Goal: Transaction & Acquisition: Purchase product/service

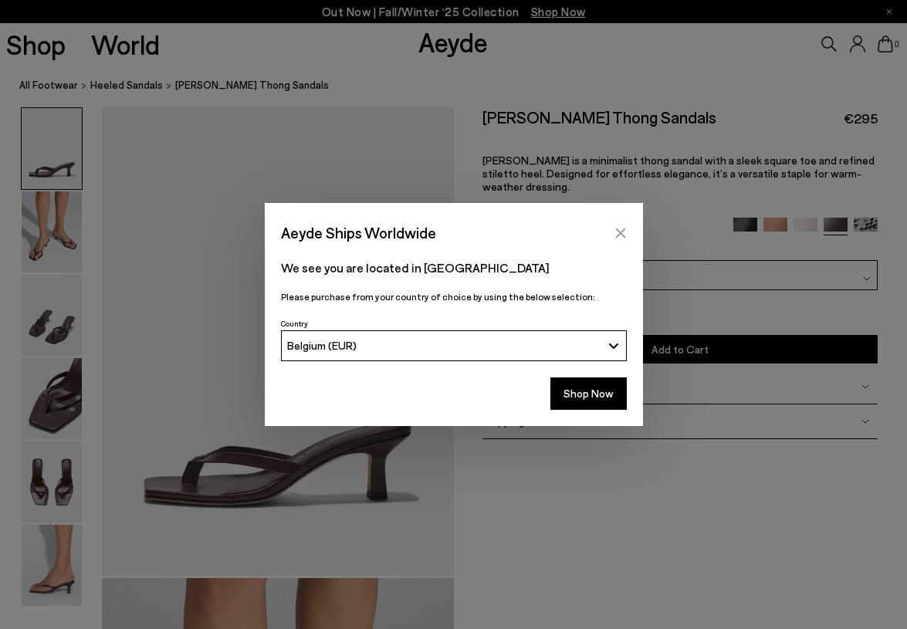
click at [625, 238] on icon "Close" at bounding box center [620, 233] width 12 height 12
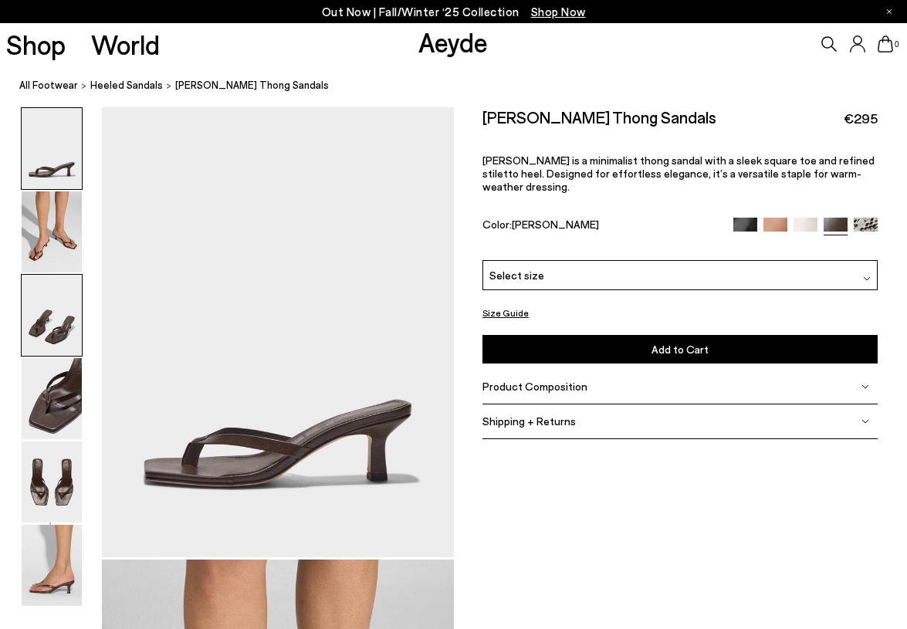
click at [68, 316] on img at bounding box center [52, 315] width 60 height 81
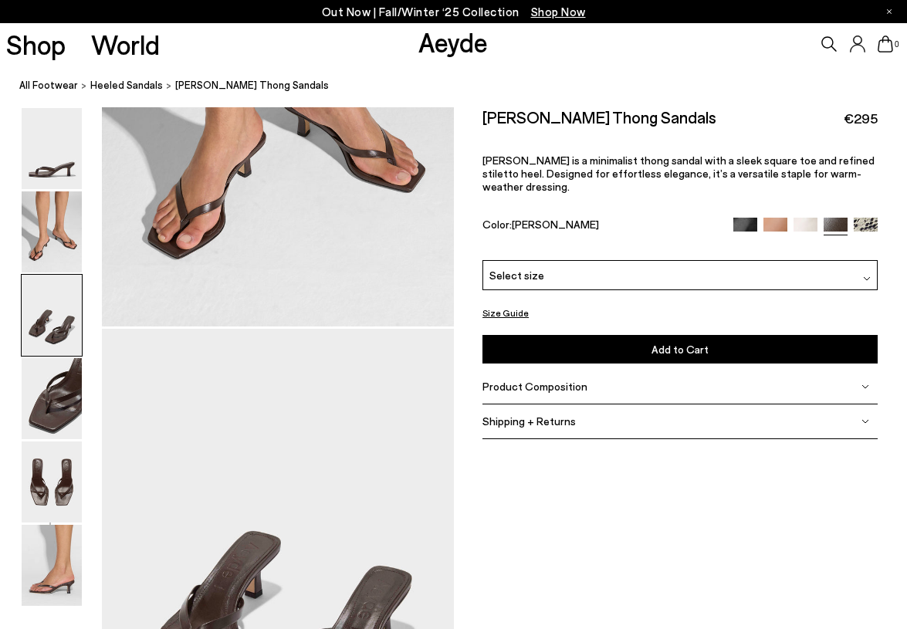
scroll to position [942, 0]
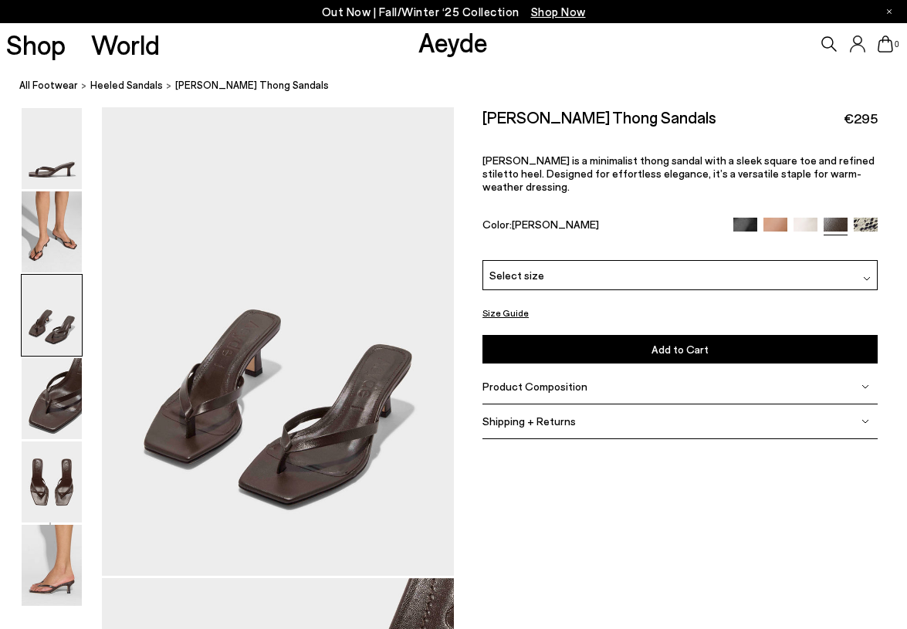
click at [68, 352] on img at bounding box center [52, 315] width 60 height 81
click at [74, 454] on img at bounding box center [52, 481] width 60 height 81
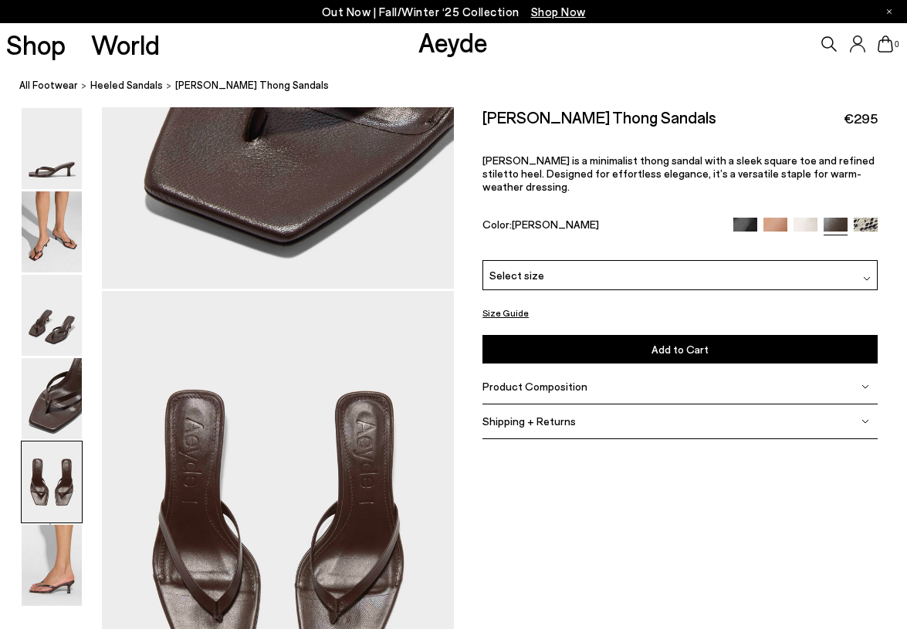
scroll to position [1884, 0]
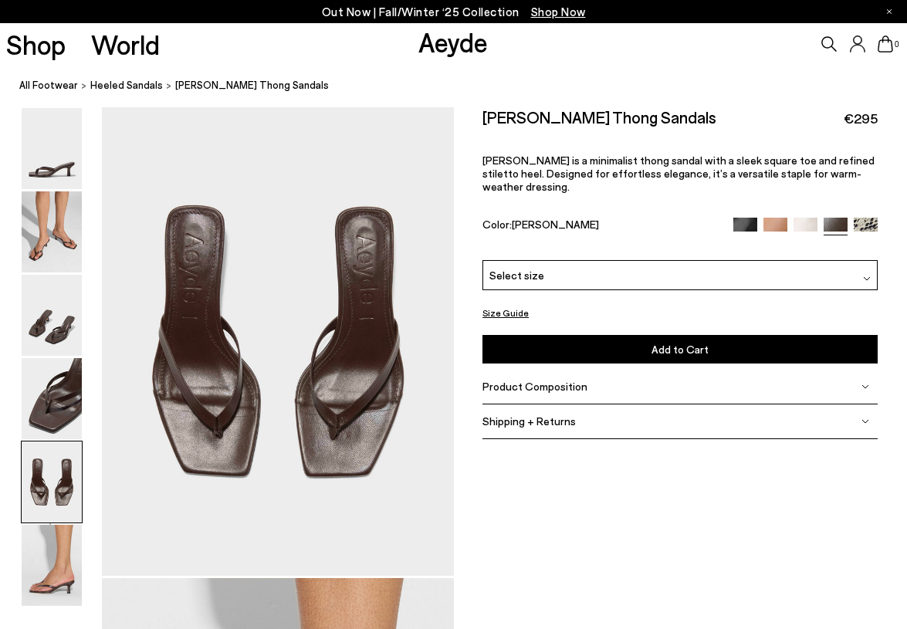
click at [73, 513] on img at bounding box center [52, 481] width 60 height 81
click at [66, 556] on img at bounding box center [52, 565] width 60 height 81
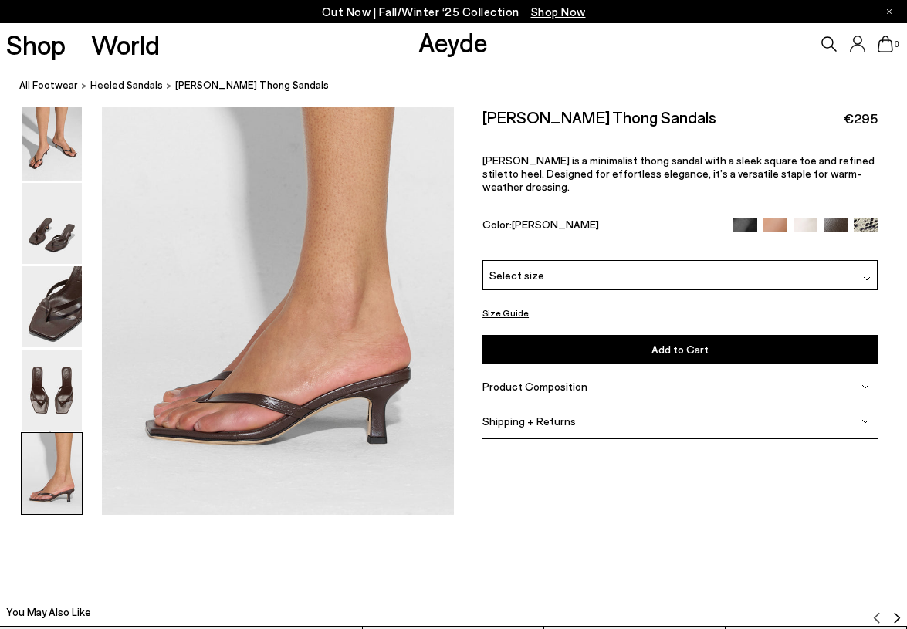
scroll to position [2396, 0]
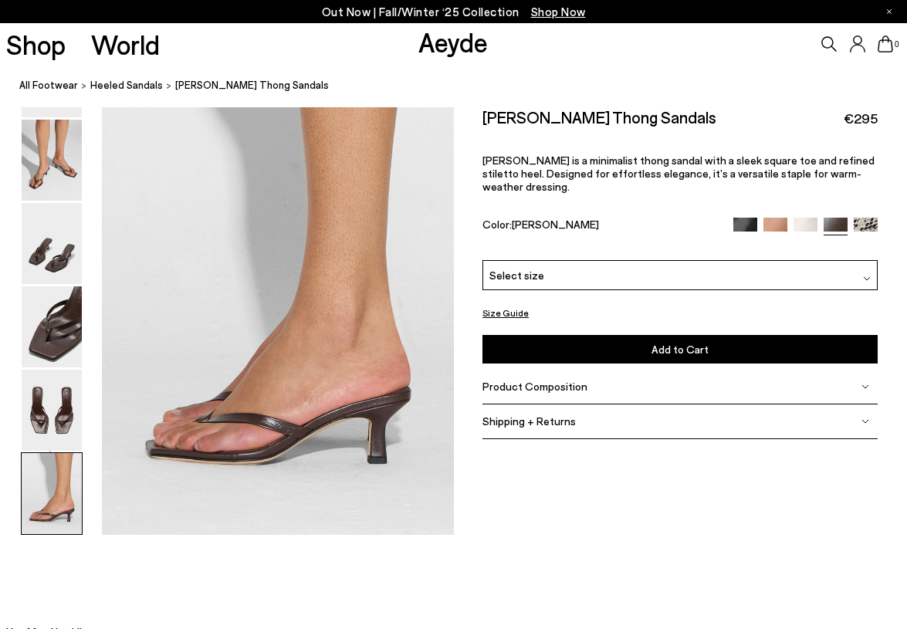
click at [865, 218] on img at bounding box center [865, 230] width 24 height 24
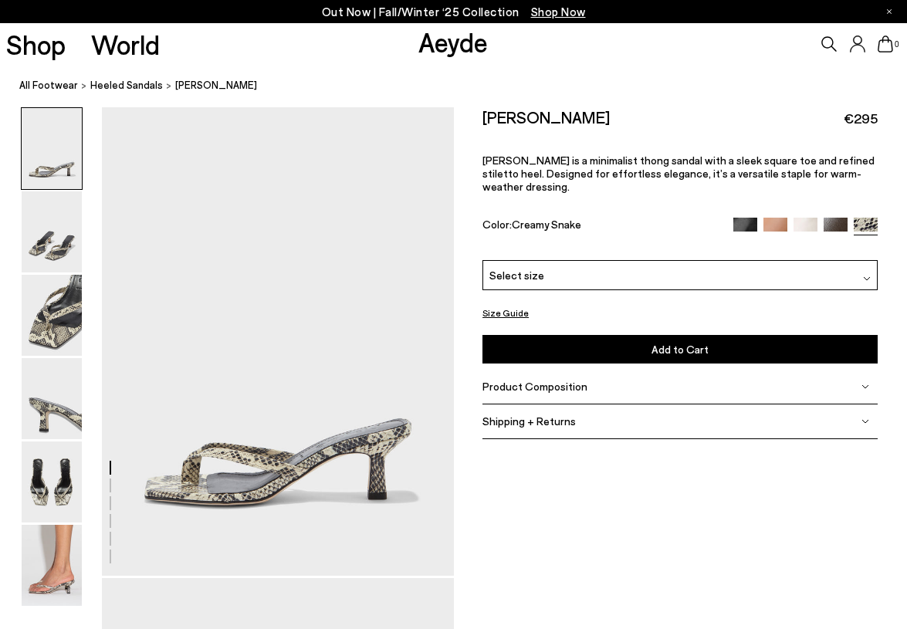
scroll to position [180, 0]
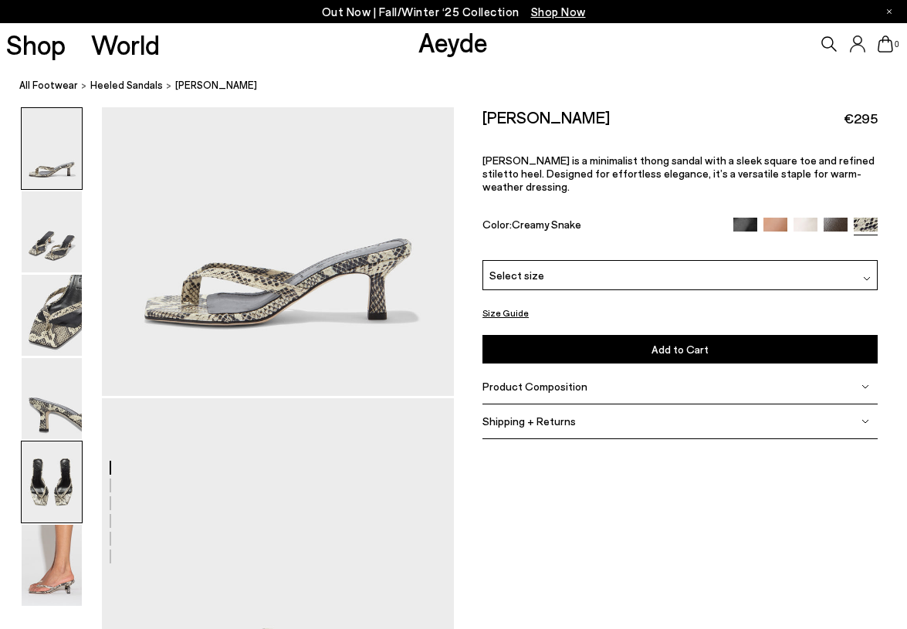
click at [53, 483] on img at bounding box center [52, 481] width 60 height 81
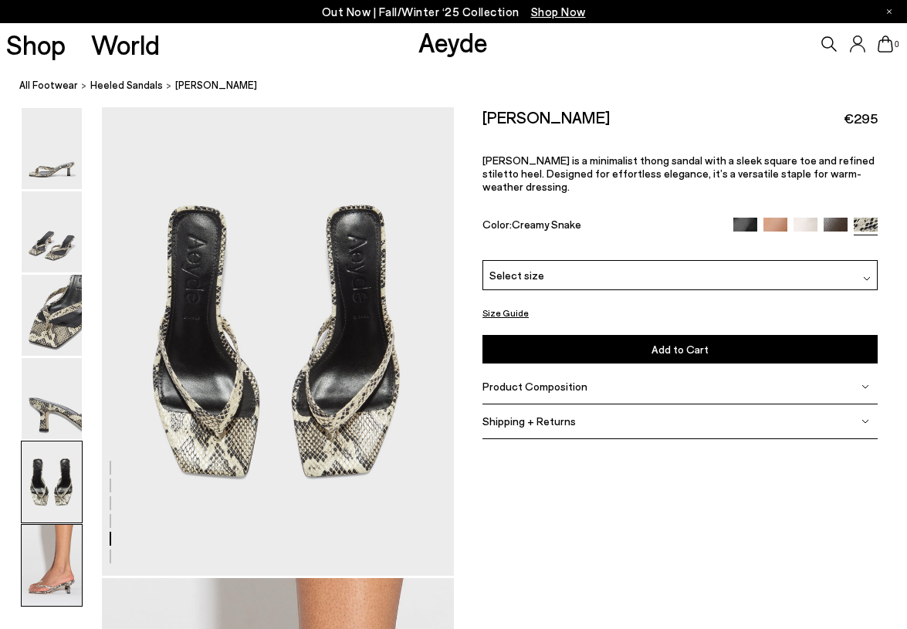
click at [66, 532] on img at bounding box center [52, 565] width 60 height 81
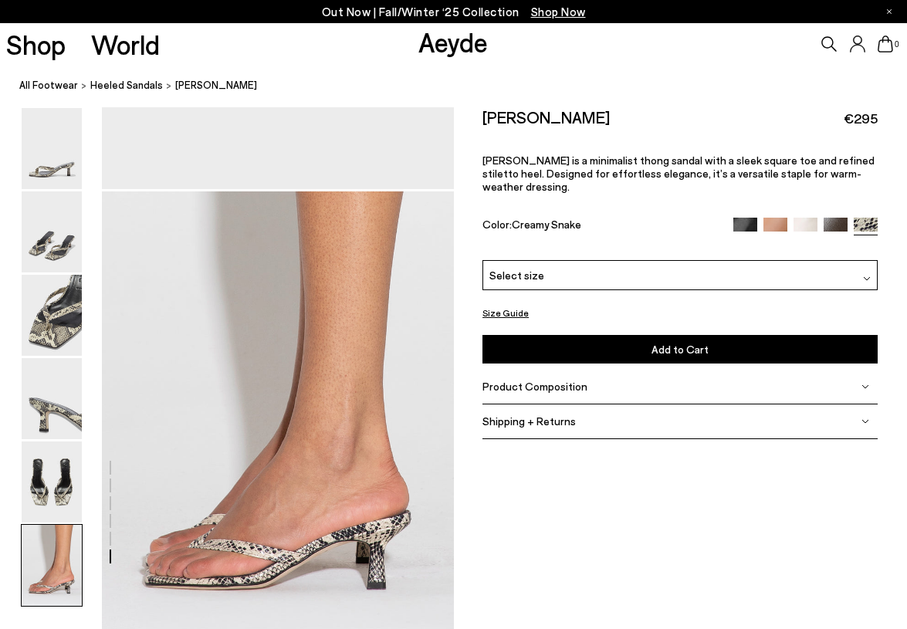
scroll to position [2261, 0]
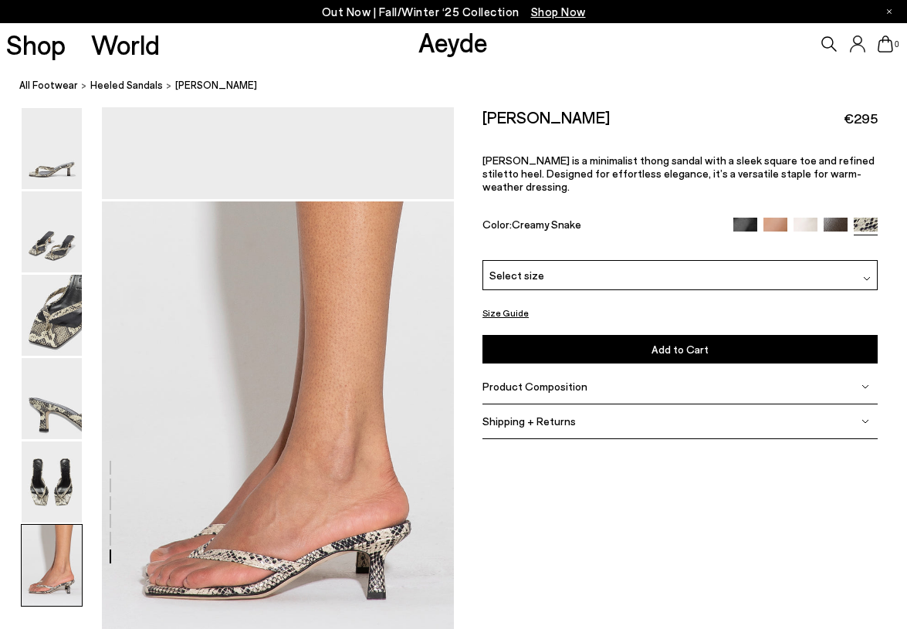
click at [842, 218] on img at bounding box center [835, 230] width 24 height 24
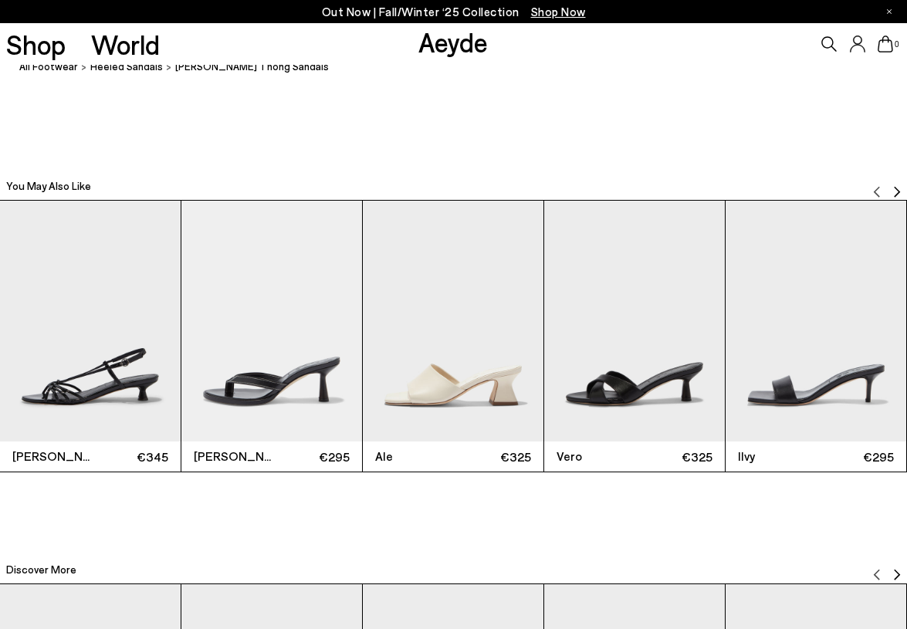
scroll to position [2842, 0]
click at [863, 384] on img "5 / 11" at bounding box center [815, 321] width 181 height 241
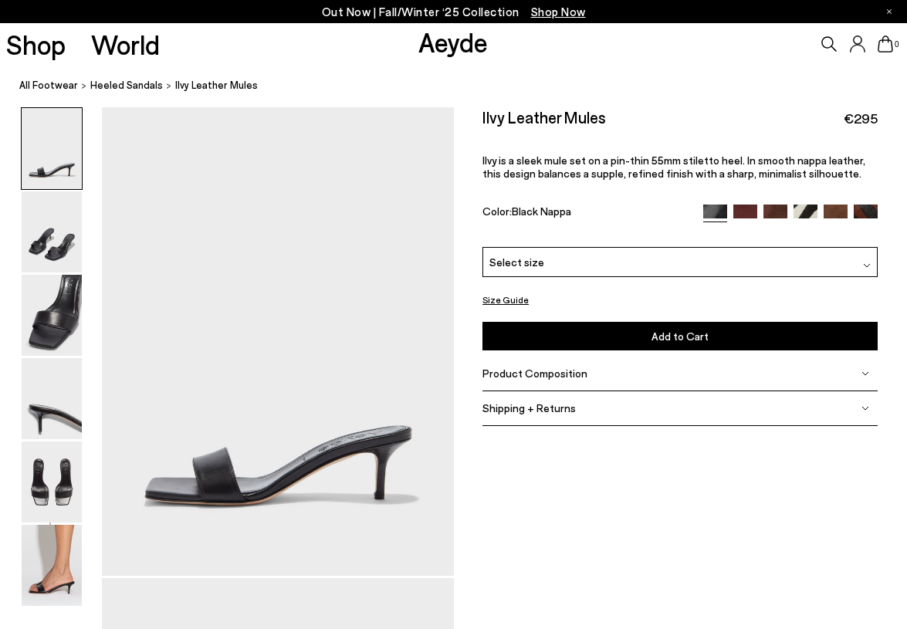
click at [738, 208] on img at bounding box center [745, 216] width 24 height 24
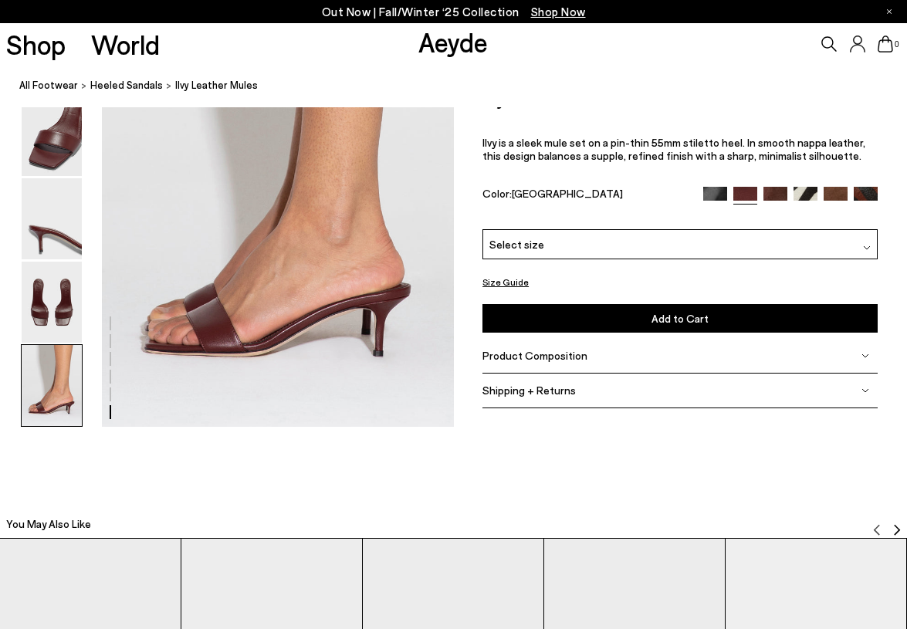
scroll to position [2504, 0]
click at [560, 357] on span "Product Composition" at bounding box center [534, 355] width 105 height 13
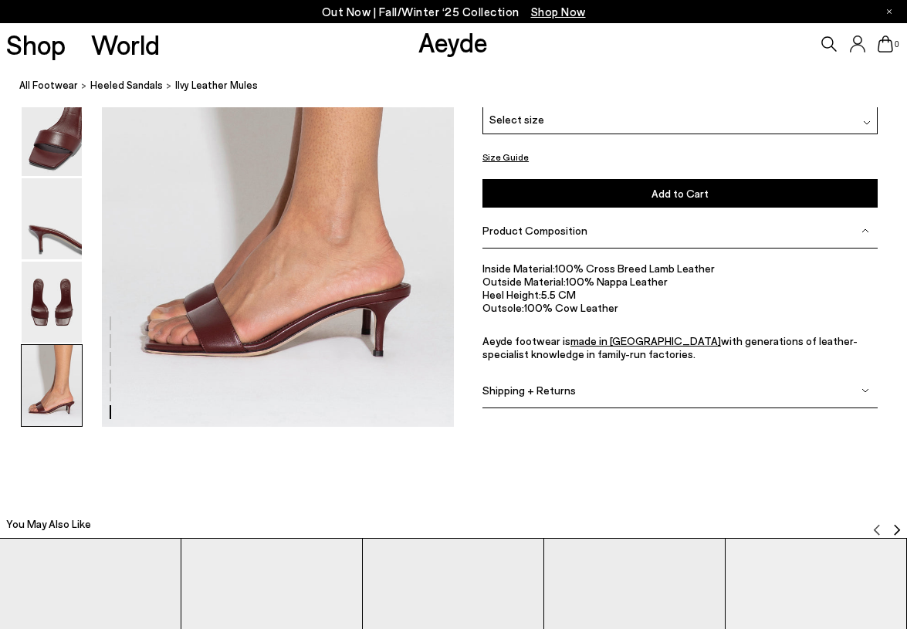
click at [77, 283] on img at bounding box center [52, 302] width 60 height 81
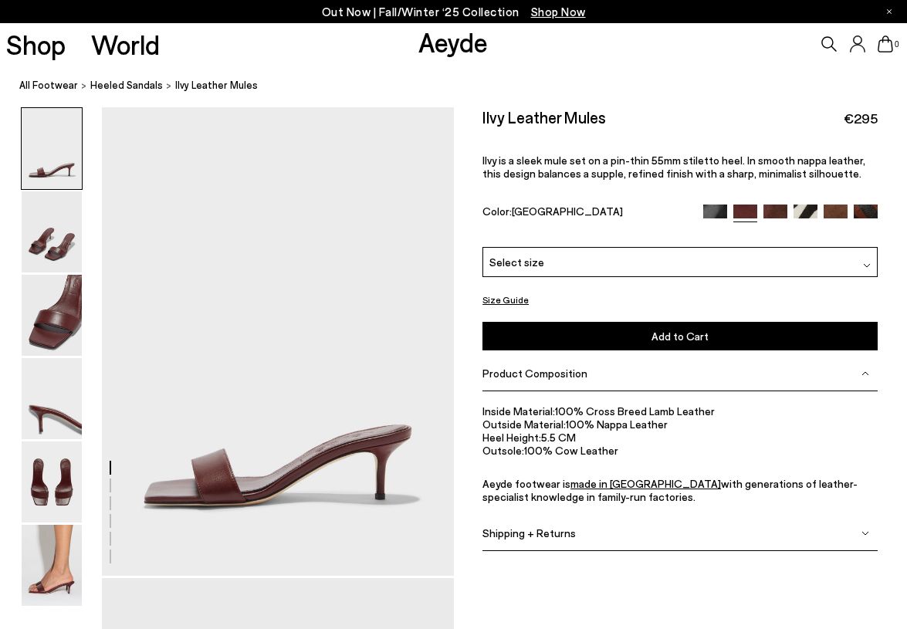
scroll to position [0, 0]
